Goal: Information Seeking & Learning: Learn about a topic

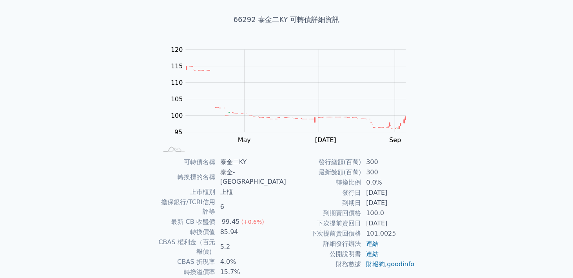
scroll to position [39, 0]
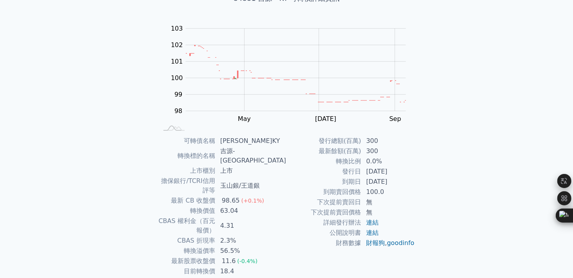
scroll to position [78, 0]
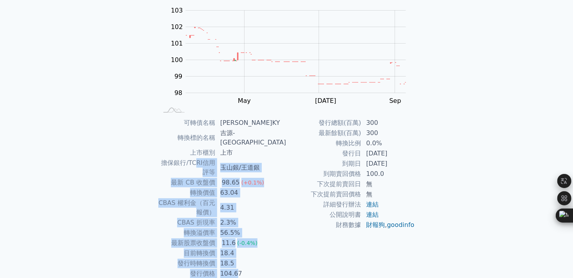
drag, startPoint x: 203, startPoint y: 154, endPoint x: 252, endPoint y: 240, distance: 99.4
click at [252, 240] on tbody "可轉債名稱 吉源一KY 轉換標的名稱 吉源-KY 上市櫃別 上市 擔保銀行/TCRI信用評等 玉山銀/[PERSON_NAME]銀 最新 CB 收盤價 98.…" at bounding box center [222, 198] width 129 height 161
click at [239, 258] on td "18.5" at bounding box center [251, 263] width 71 height 10
click at [235, 248] on td "18.4" at bounding box center [251, 253] width 71 height 10
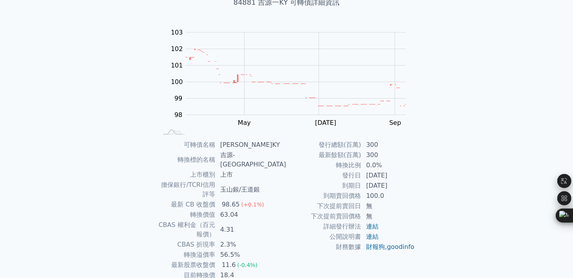
scroll to position [0, 0]
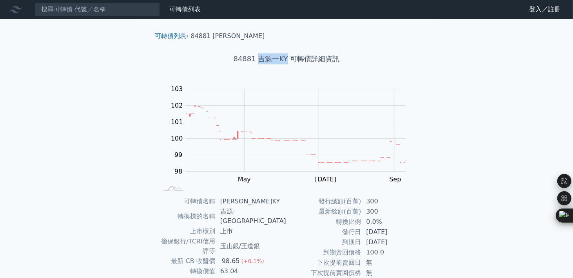
drag, startPoint x: 261, startPoint y: 60, endPoint x: 287, endPoint y: 59, distance: 26.7
click at [287, 59] on h1 "84881 吉源一KY 可轉債詳細資訊" at bounding box center [287, 58] width 276 height 11
copy h1 "[PERSON_NAME]KY"
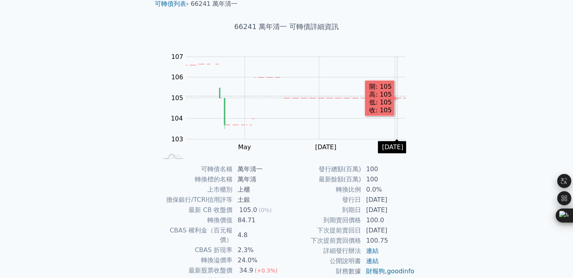
scroll to position [78, 0]
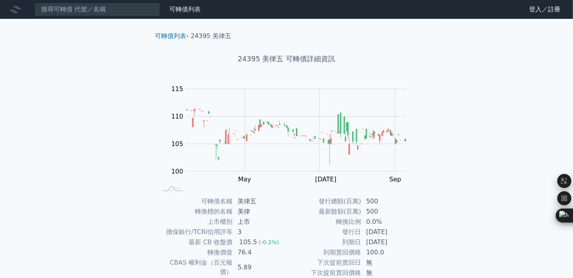
scroll to position [39, 0]
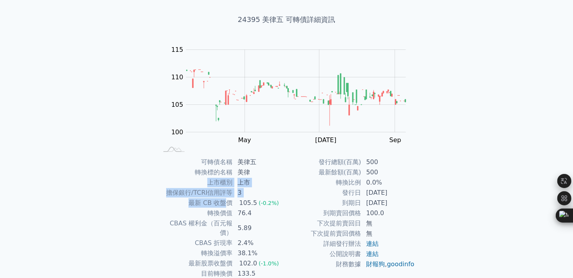
drag, startPoint x: 206, startPoint y: 187, endPoint x: 229, endPoint y: 198, distance: 26.3
click at [229, 198] on tbody "可轉債名稱 美律五 轉換標的名稱 美律 上市櫃別 上市 擔保銀行/TCRI信用評等 3 最新 CB 收盤價 105.5 (-0.2%) 轉換價值 76.4 C…" at bounding box center [222, 228] width 129 height 142
click at [229, 198] on td "最新 CB 收盤價" at bounding box center [195, 203] width 75 height 10
drag, startPoint x: 214, startPoint y: 165, endPoint x: 248, endPoint y: 201, distance: 49.6
click at [248, 201] on tbody "可轉債名稱 美律五 轉換標的名稱 美律 上市櫃別 上市 擔保銀行/TCRI信用評等 3 最新 CB 收盤價 105.5 (-0.2%) 轉換價值 76.4 C…" at bounding box center [222, 228] width 129 height 142
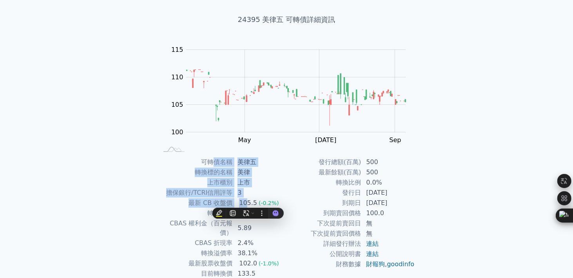
click at [228, 198] on td "最新 CB 收盤價" at bounding box center [195, 203] width 75 height 10
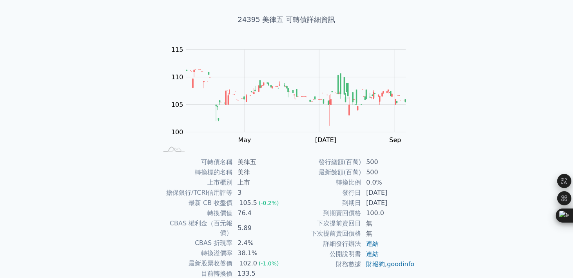
scroll to position [85, 0]
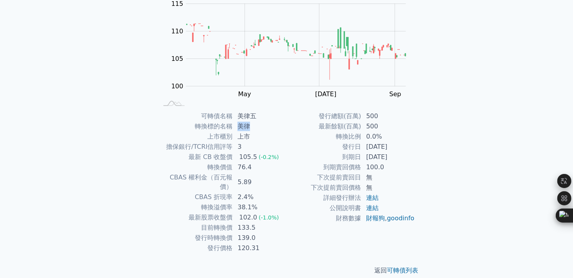
drag, startPoint x: 238, startPoint y: 125, endPoint x: 250, endPoint y: 125, distance: 12.6
click at [250, 125] on td "美律" at bounding box center [260, 126] width 54 height 10
copy td "美律"
